Goal: Information Seeking & Learning: Learn about a topic

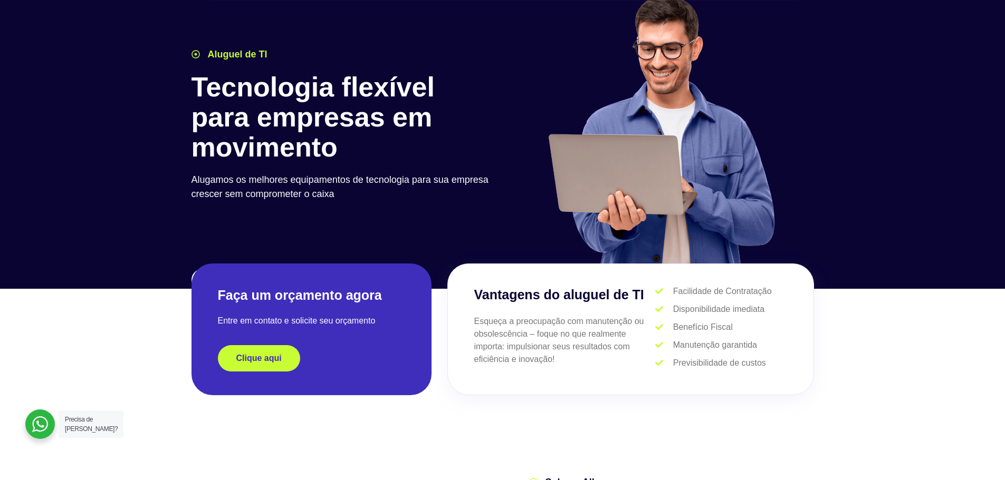
scroll to position [53, 0]
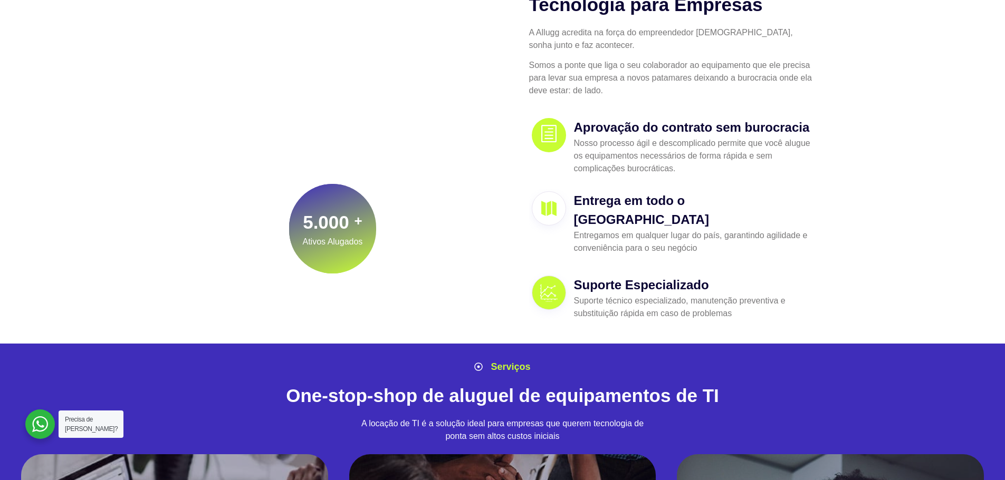
drag, startPoint x: 779, startPoint y: 301, endPoint x: 792, endPoint y: 322, distance: 24.6
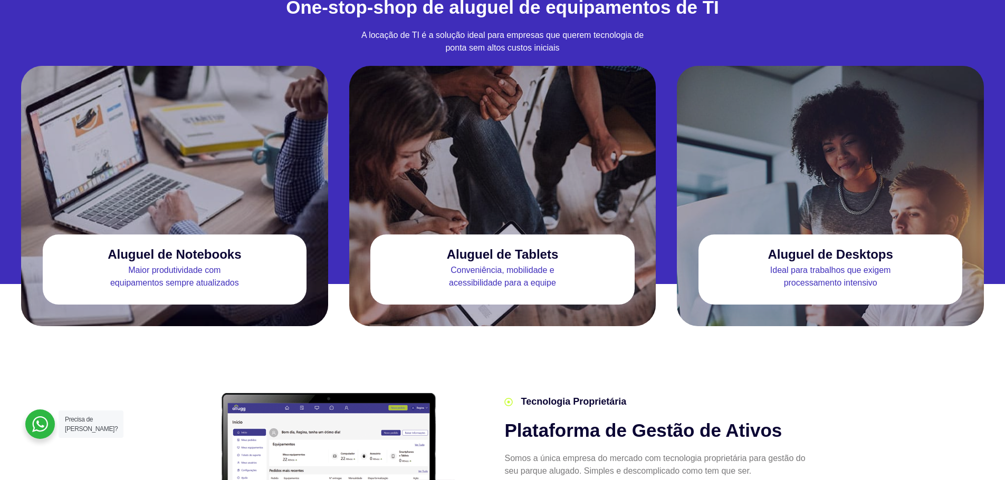
scroll to position [982, 0]
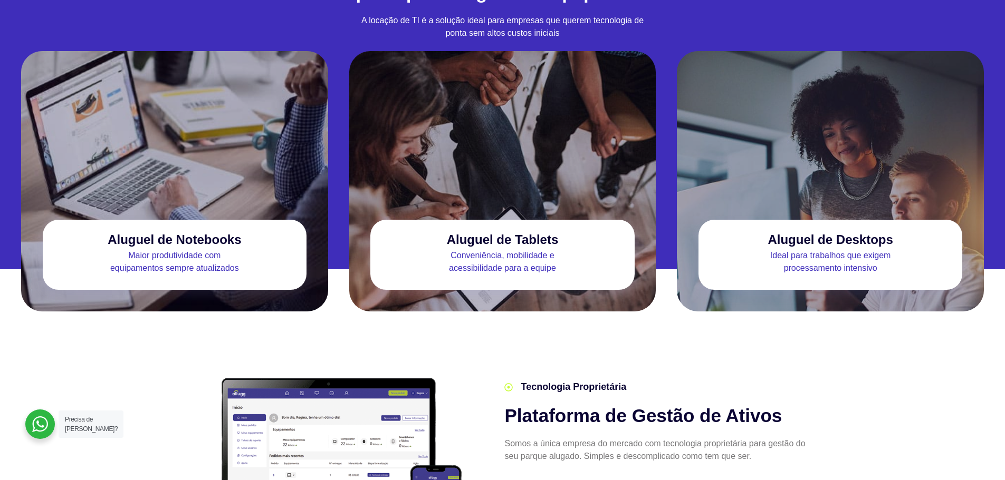
drag, startPoint x: 979, startPoint y: 159, endPoint x: 987, endPoint y: 173, distance: 15.8
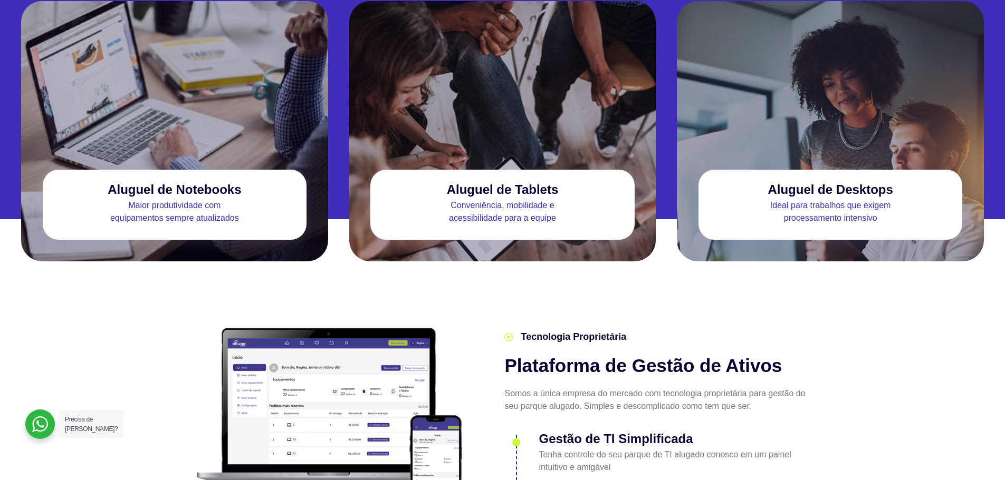
scroll to position [1035, 0]
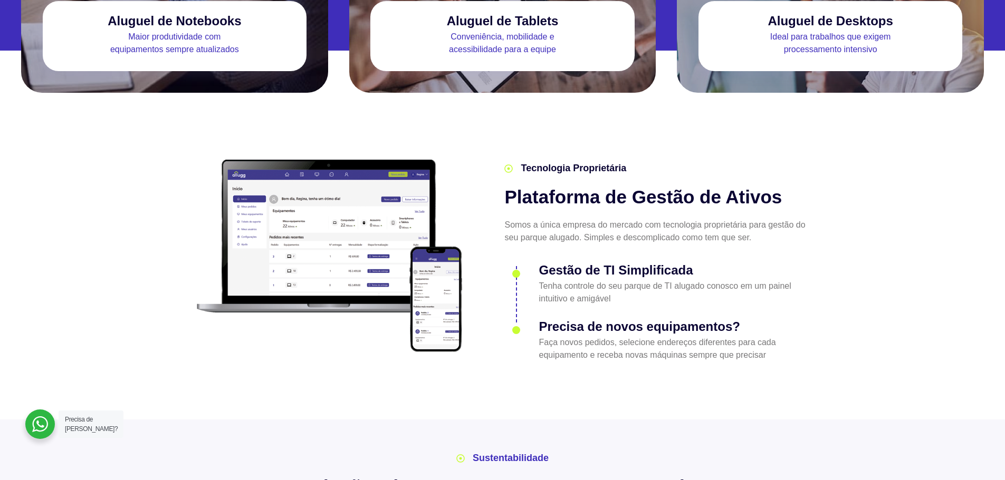
drag, startPoint x: 996, startPoint y: 190, endPoint x: 999, endPoint y: 207, distance: 17.7
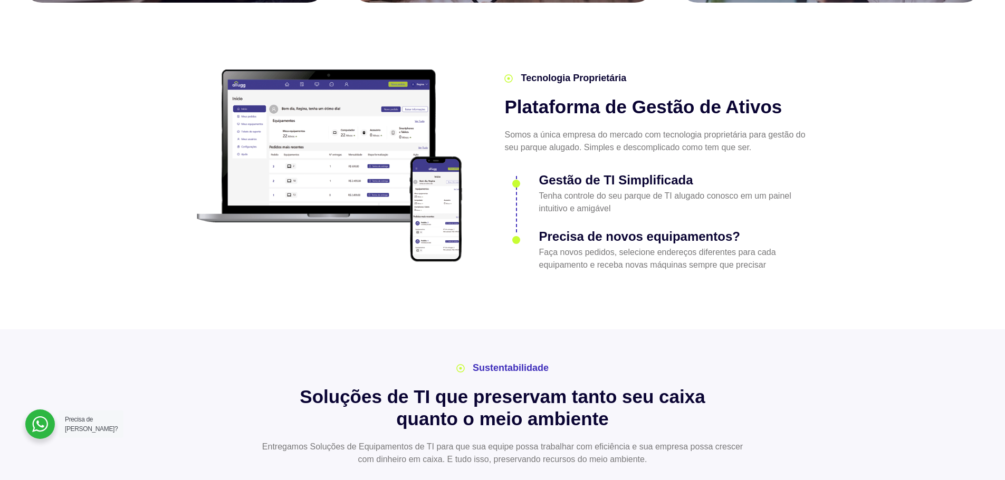
scroll to position [1307, 0]
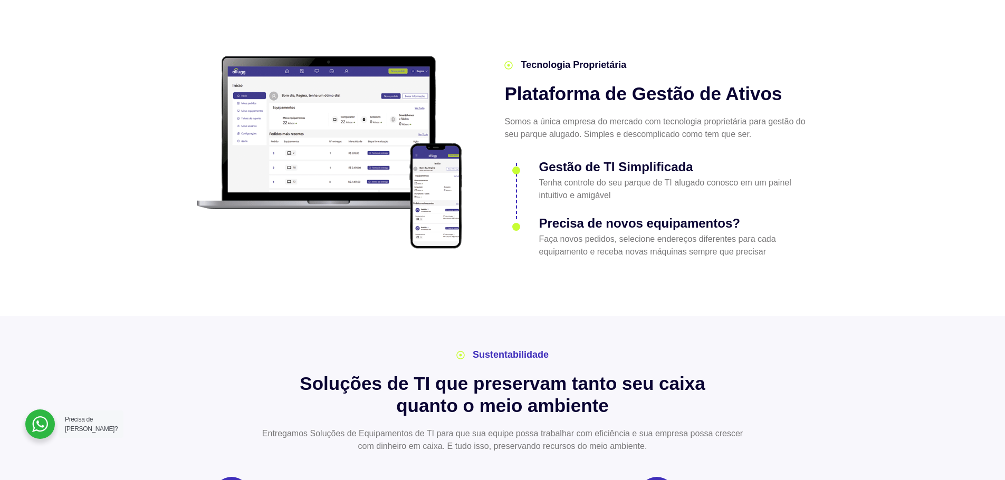
drag, startPoint x: 979, startPoint y: 127, endPoint x: 993, endPoint y: 148, distance: 25.0
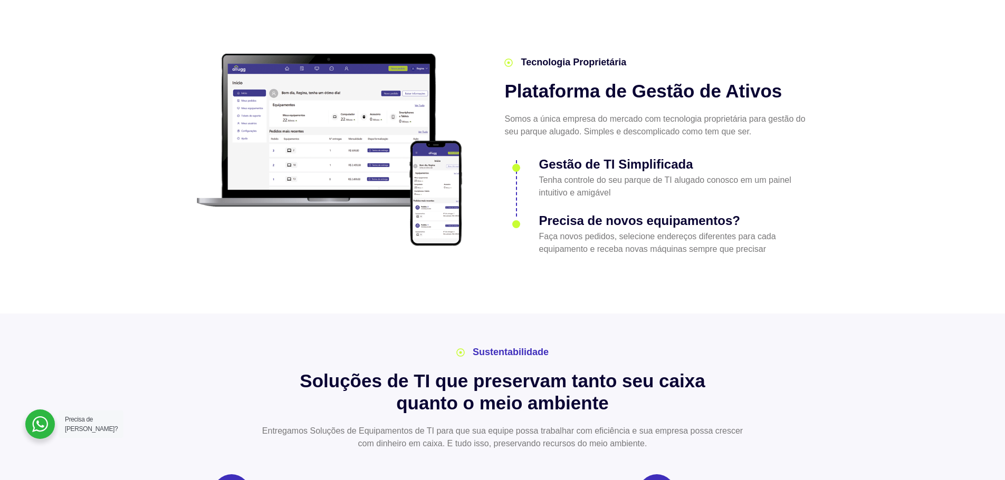
click at [587, 80] on h2 "Plataforma de Gestão de Ativos" at bounding box center [656, 91] width 305 height 22
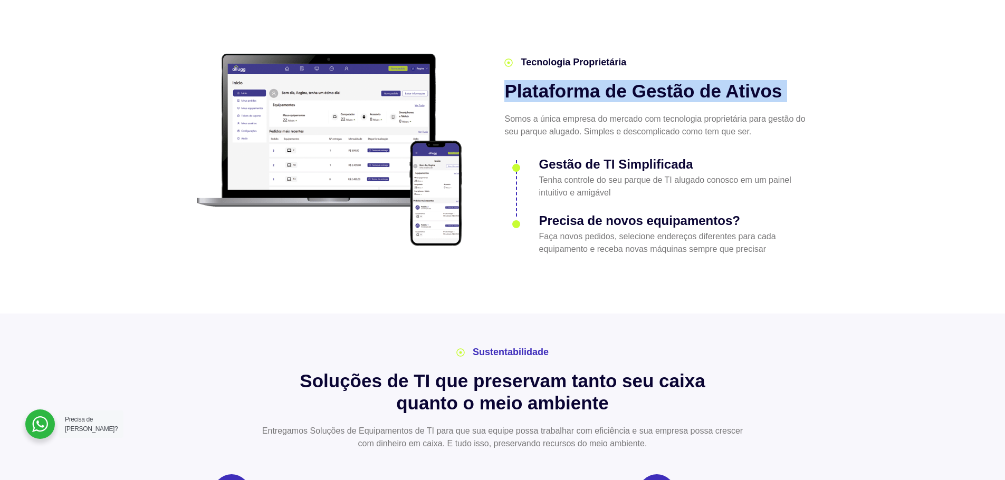
click at [587, 80] on h2 "Plataforma de Gestão de Ativos" at bounding box center [656, 91] width 305 height 22
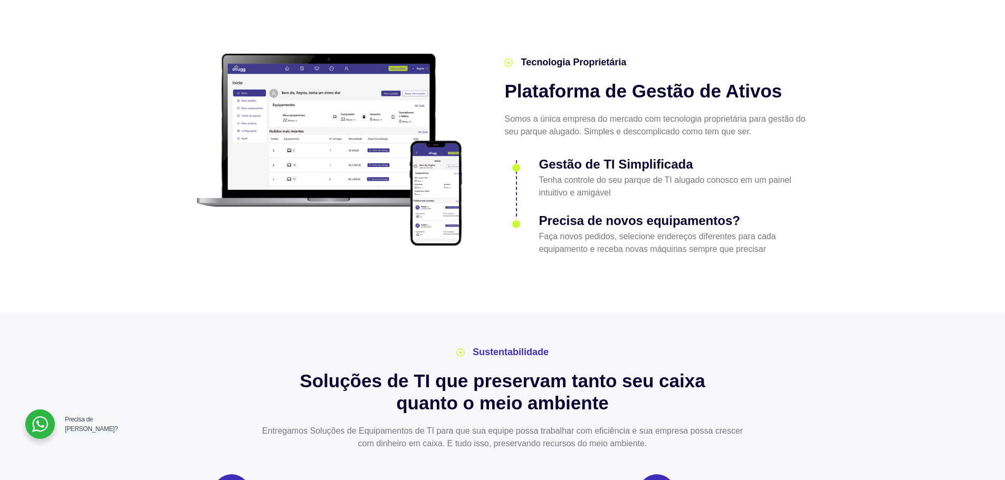
click at [827, 93] on section "Tecnologia Proprietária Plataforma de Gestão de Ativos Somos a única empresa do…" at bounding box center [502, 150] width 1005 height 327
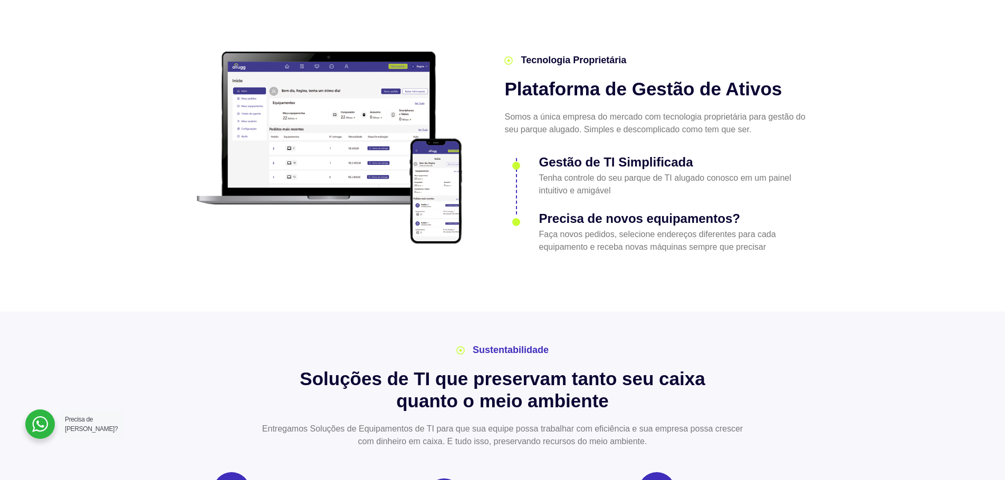
drag, startPoint x: 933, startPoint y: 162, endPoint x: 936, endPoint y: 182, distance: 19.8
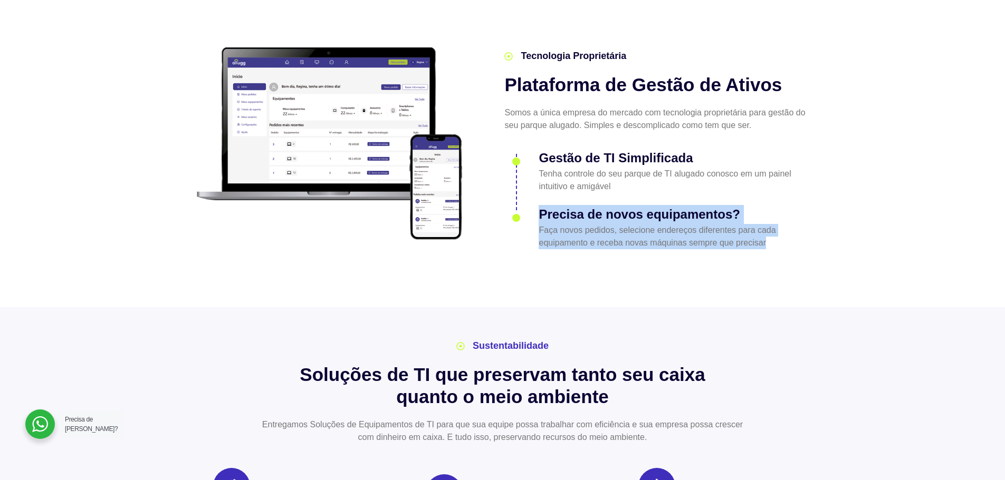
drag, startPoint x: 783, startPoint y: 227, endPoint x: 535, endPoint y: 197, distance: 250.3
click at [535, 200] on li "Precisa de novos equipamentos? Faça novos pedidos, selecione endereços diferent…" at bounding box center [656, 225] width 305 height 50
drag, startPoint x: 560, startPoint y: 194, endPoint x: 767, endPoint y: 224, distance: 209.0
click at [767, 224] on li "Precisa de novos equipamentos? Faça novos pedidos, selecione endereços diferent…" at bounding box center [656, 225] width 305 height 50
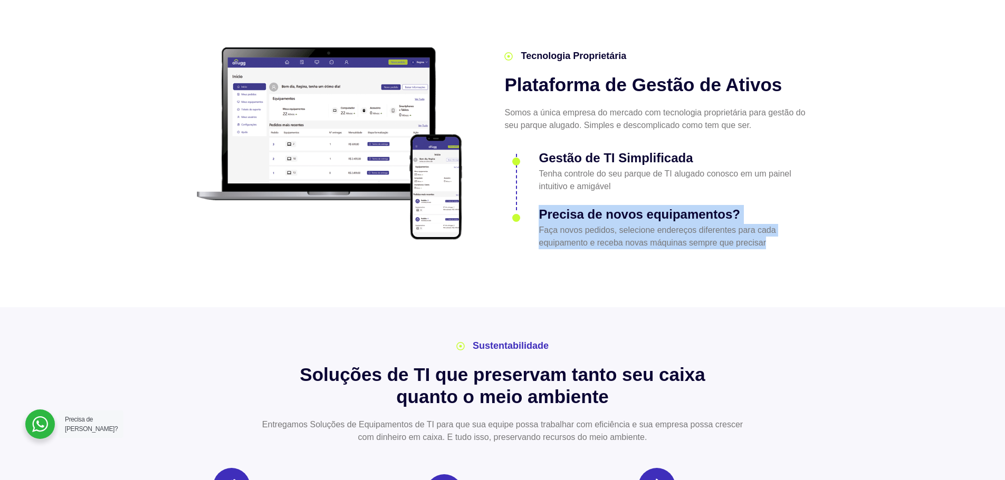
click at [767, 224] on p "Faça novos pedidos, selecione endereços diferentes para cada equipamento e rece…" at bounding box center [673, 236] width 271 height 25
drag, startPoint x: 769, startPoint y: 225, endPoint x: 538, endPoint y: 194, distance: 233.1
click at [538, 200] on li "Precisa de novos equipamentos? Faça novos pedidos, selecione endereços diferent…" at bounding box center [656, 225] width 305 height 50
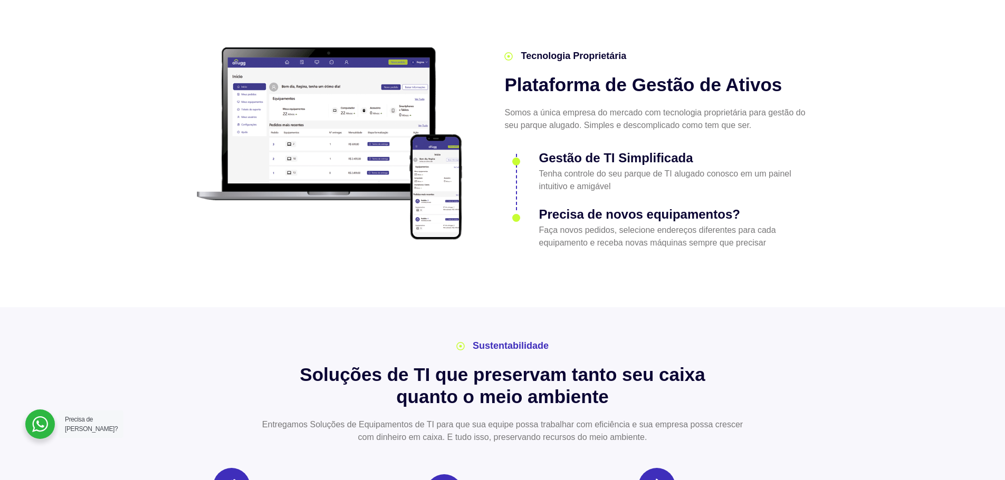
click at [529, 218] on li "Precisa de novos equipamentos? Faça novos pedidos, selecione endereços diferent…" at bounding box center [656, 225] width 305 height 50
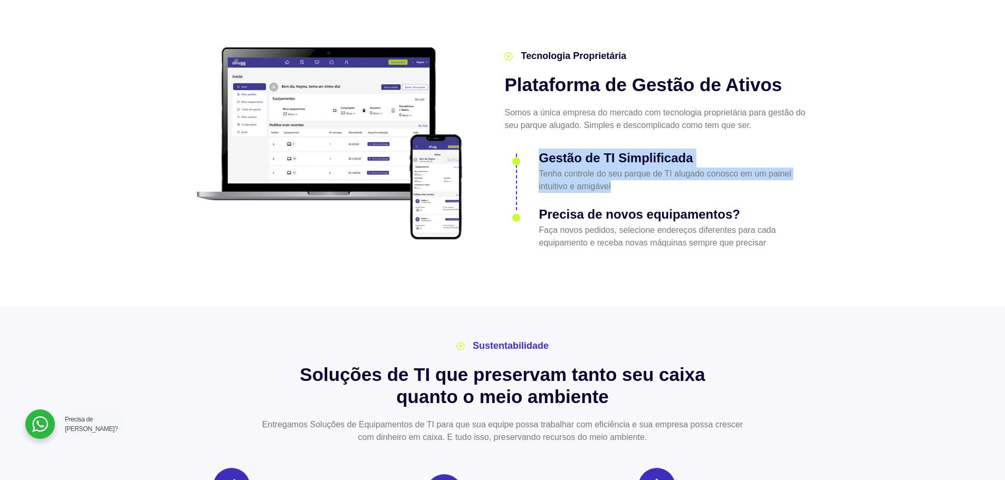
drag, startPoint x: 539, startPoint y: 138, endPoint x: 637, endPoint y: 173, distance: 103.8
click at [637, 173] on div "Gestão de TI Simplificada Tenha controle do seu parque de TI alugado conosco em…" at bounding box center [673, 171] width 271 height 43
click at [637, 173] on p "Tenha controle do seu parque de TI alugado conosco em um painel intuitivo e ami…" at bounding box center [673, 180] width 271 height 25
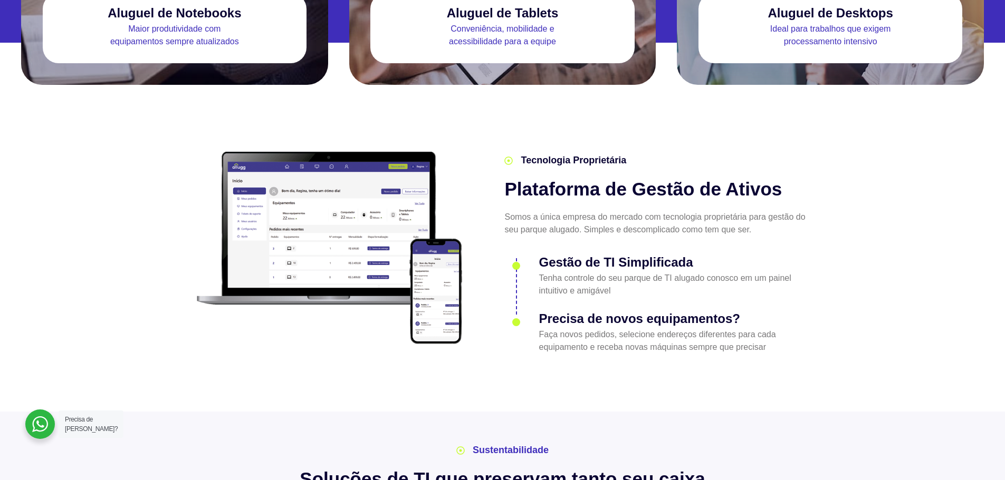
drag, startPoint x: 832, startPoint y: 203, endPoint x: 822, endPoint y: 187, distance: 18.9
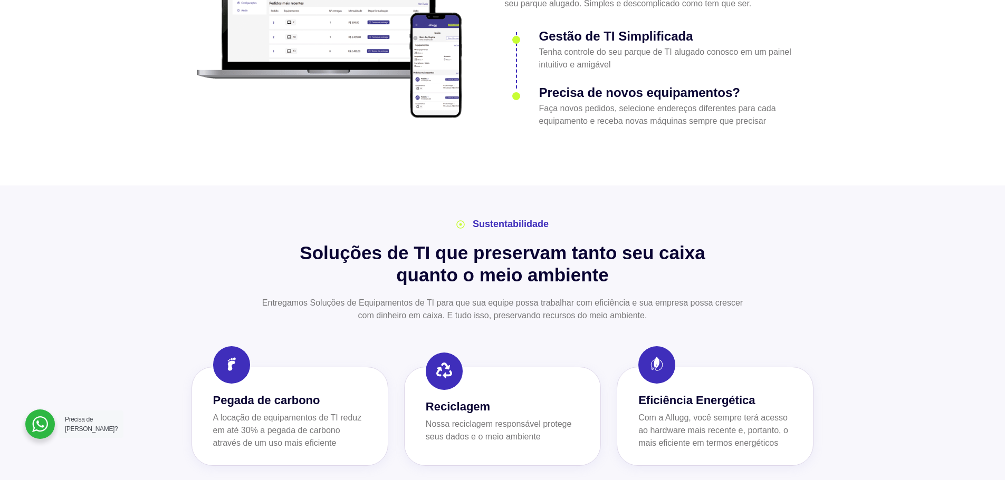
drag, startPoint x: 851, startPoint y: 136, endPoint x: 854, endPoint y: 186, distance: 50.8
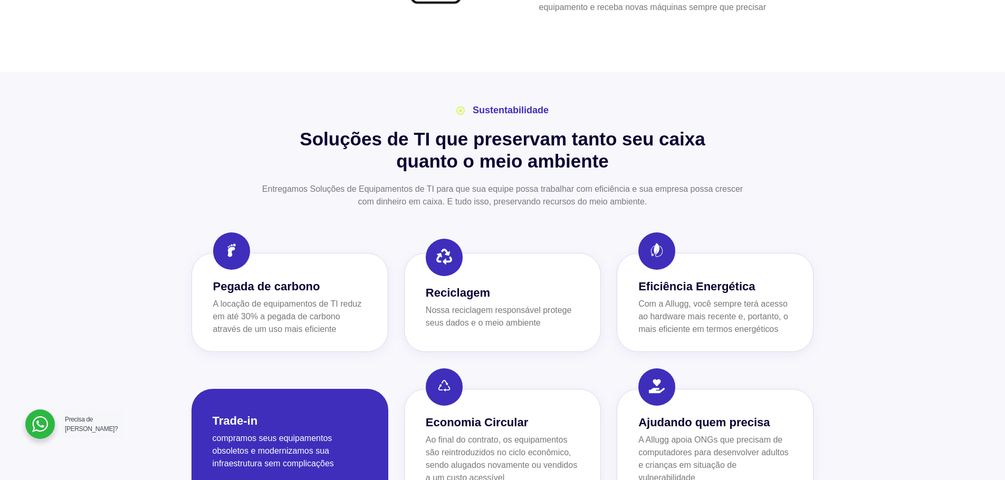
drag, startPoint x: 850, startPoint y: 164, endPoint x: 789, endPoint y: 249, distance: 104.8
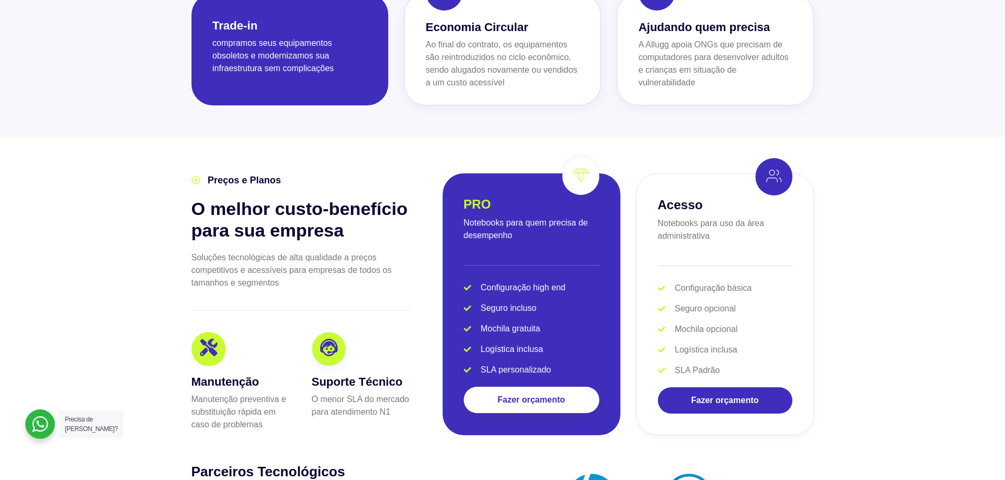
scroll to position [2027, 0]
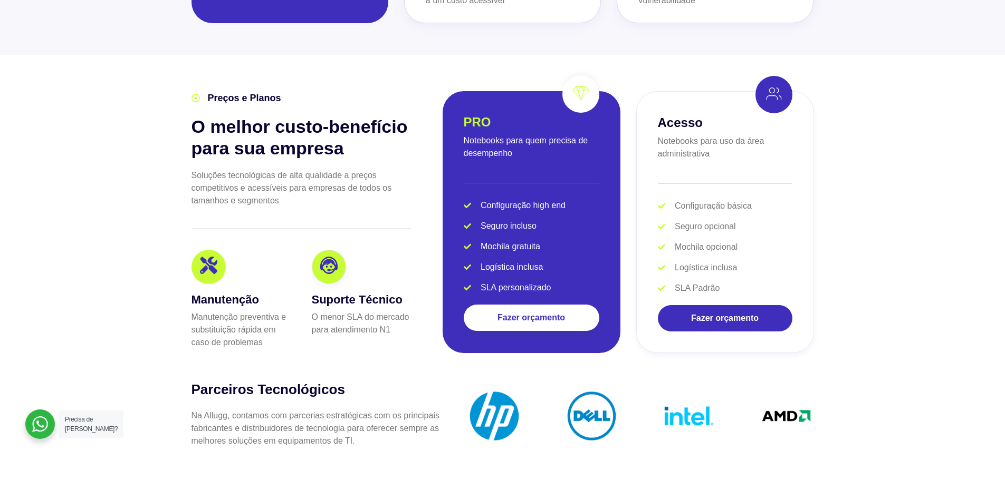
click at [541, 199] on span "Configuração high end" at bounding box center [522, 205] width 88 height 13
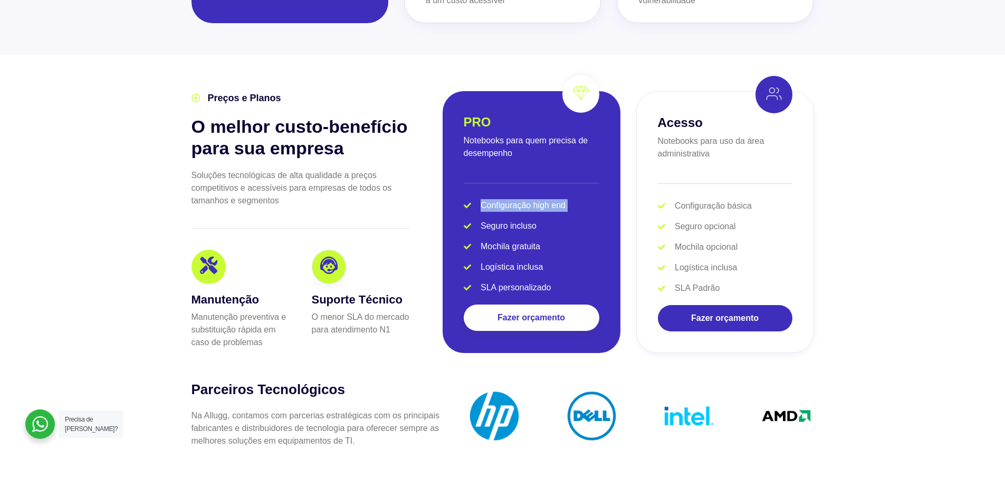
click at [541, 199] on span "Configuração high end" at bounding box center [522, 205] width 88 height 13
click at [518, 220] on span "Seguro incluso" at bounding box center [507, 226] width 59 height 13
click at [570, 220] on li "Seguro incluso" at bounding box center [532, 228] width 136 height 17
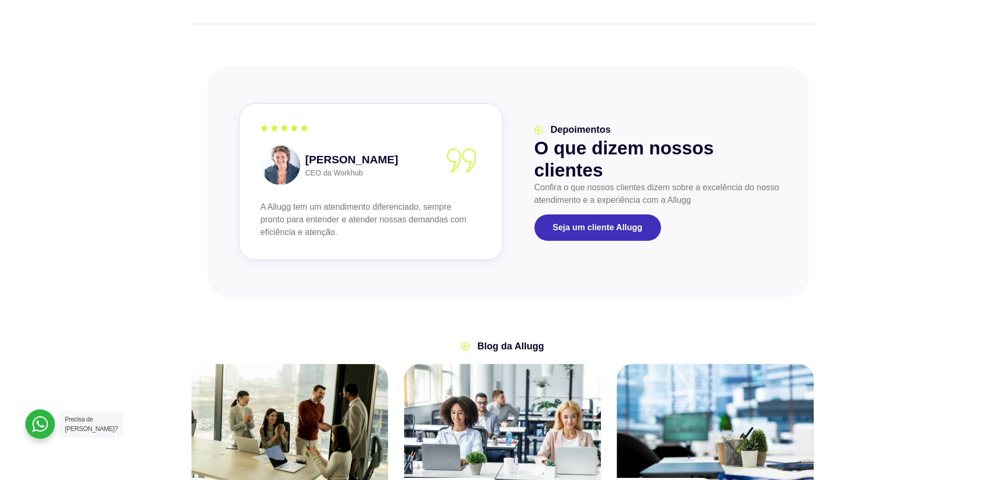
scroll to position [0, 0]
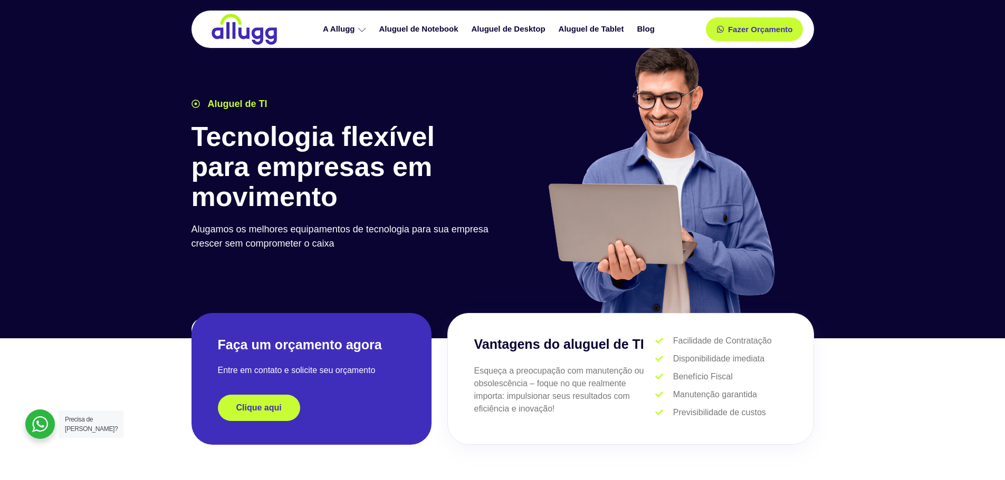
drag, startPoint x: 881, startPoint y: 268, endPoint x: 833, endPoint y: 2, distance: 270.6
